Goal: Check status

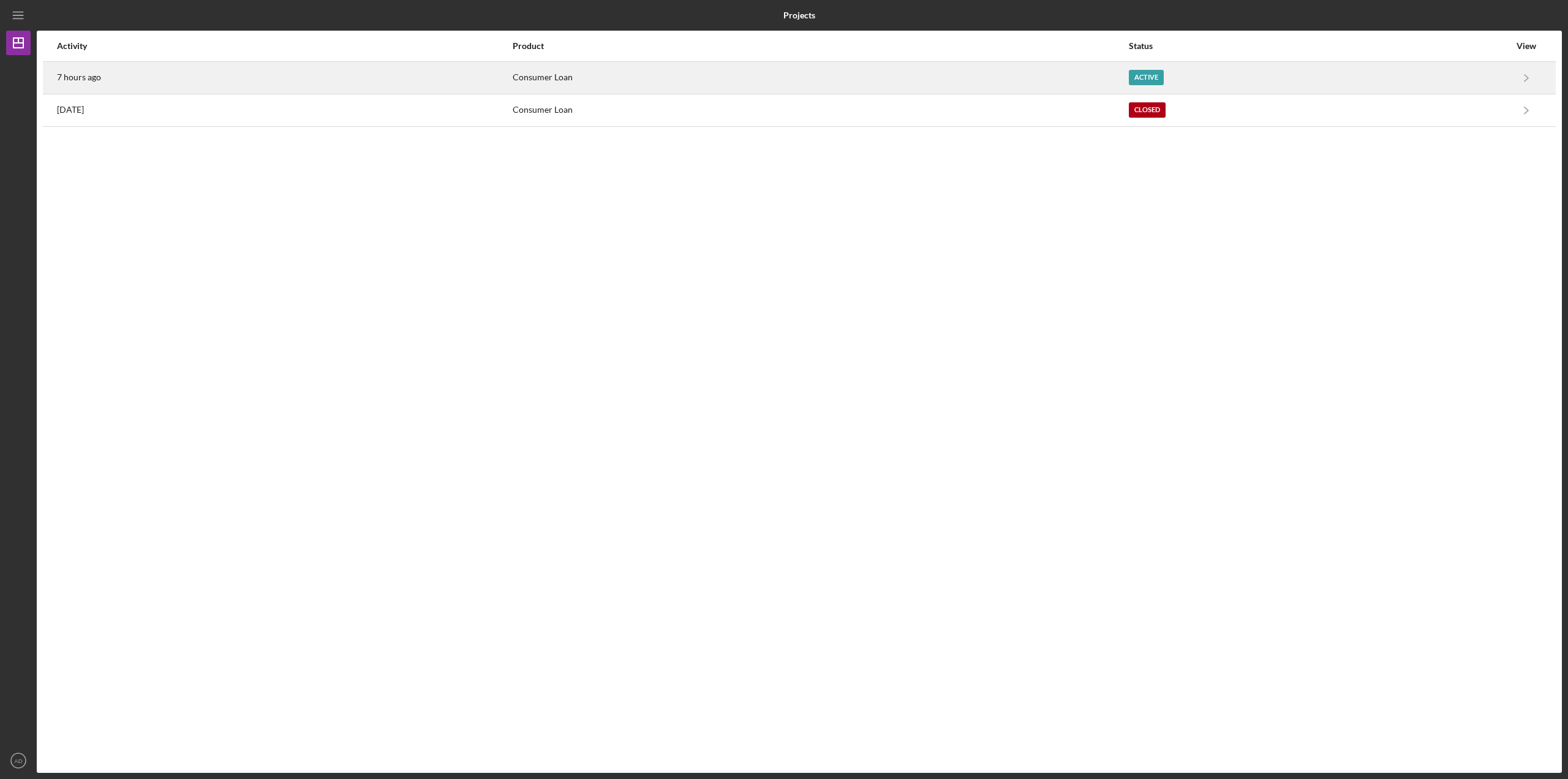
click at [128, 78] on div "7 hours ago" at bounding box center [284, 78] width 454 height 31
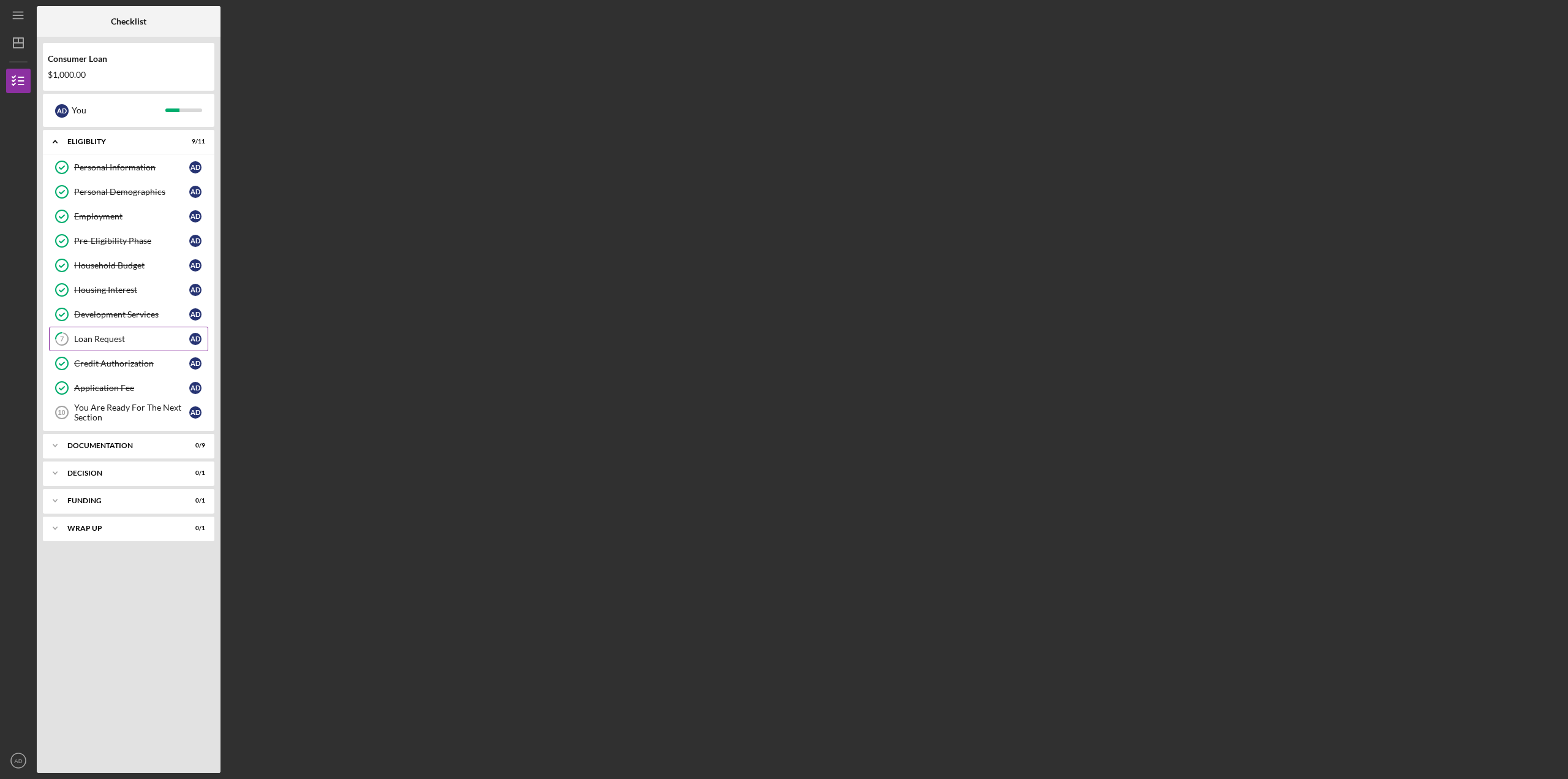
click at [100, 345] on link "7 Loan Request A D" at bounding box center [128, 339] width 159 height 24
